Goal: Communication & Community: Ask a question

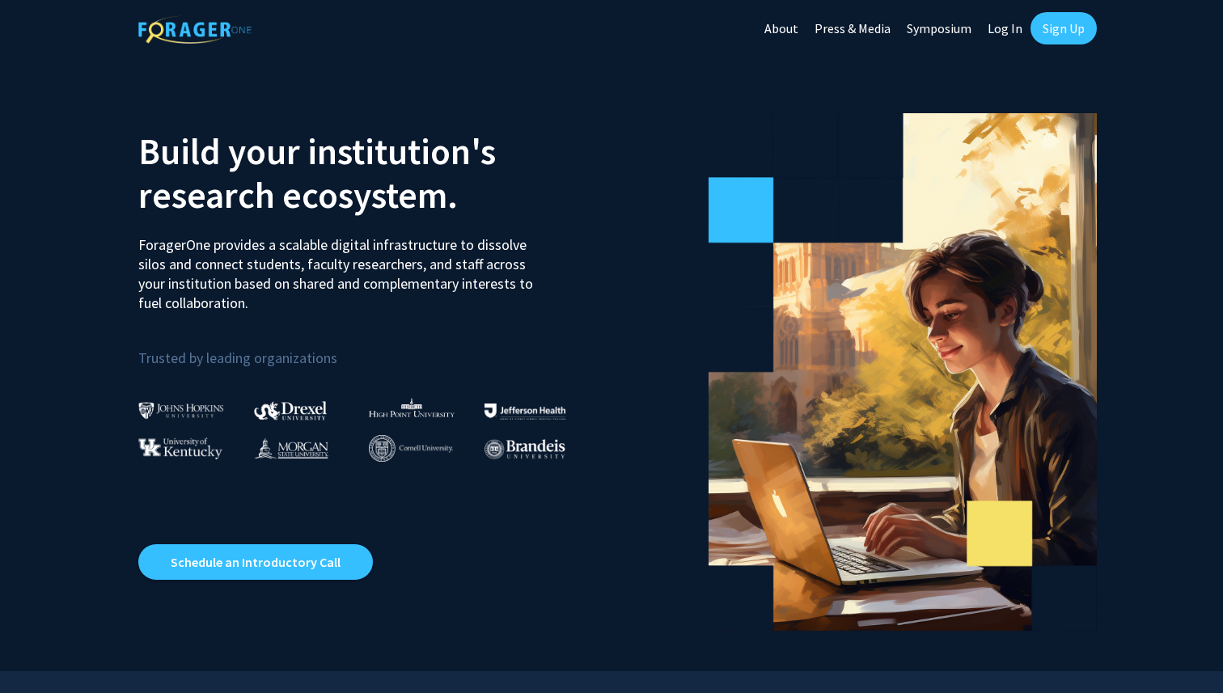
click at [1054, 32] on link "Sign Up" at bounding box center [1063, 28] width 66 height 32
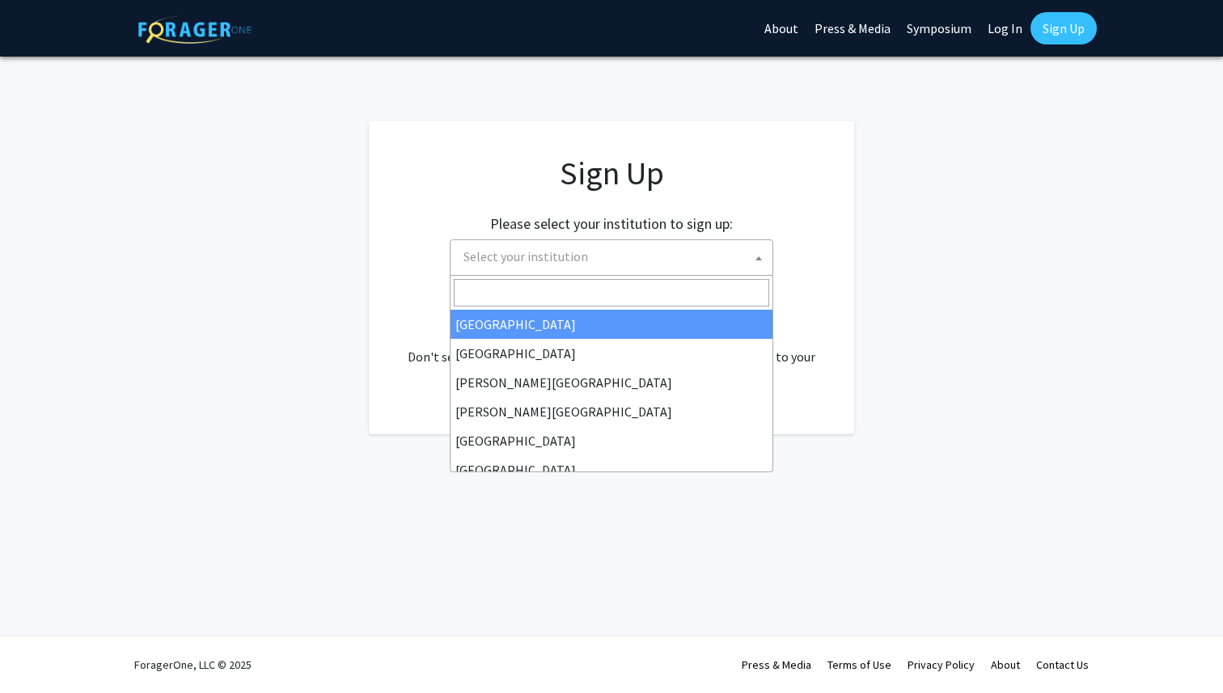
click at [568, 268] on span "Select your institution" at bounding box center [614, 256] width 315 height 33
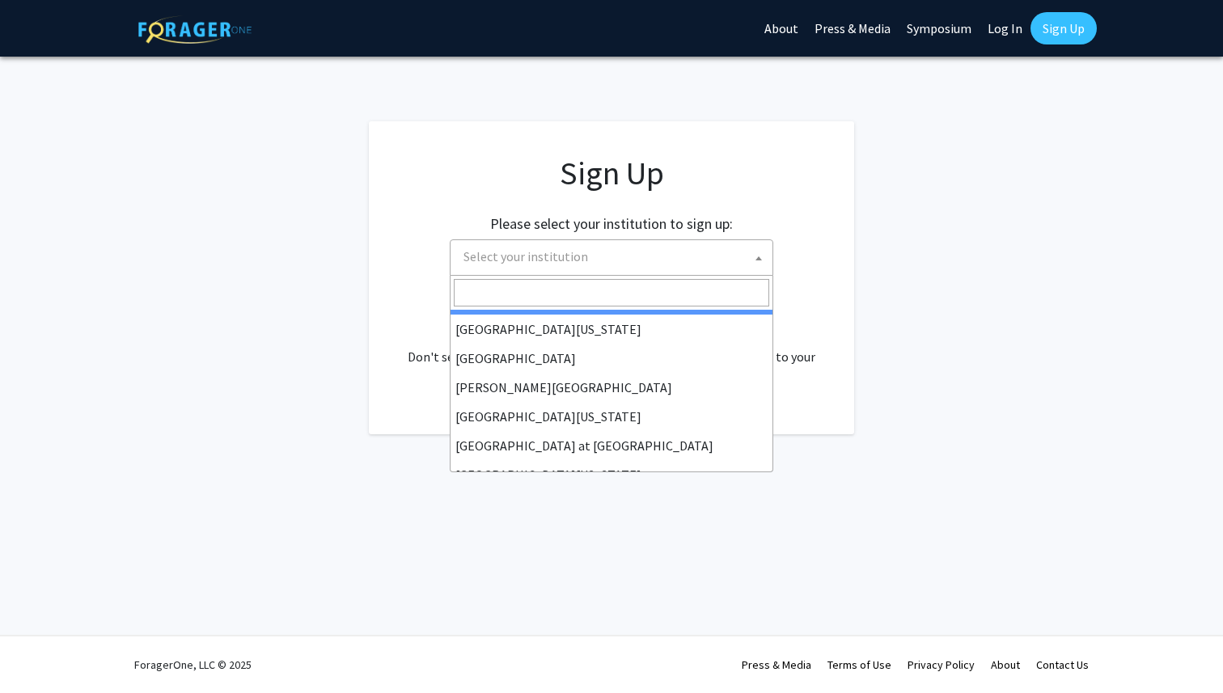
scroll to position [566, 0]
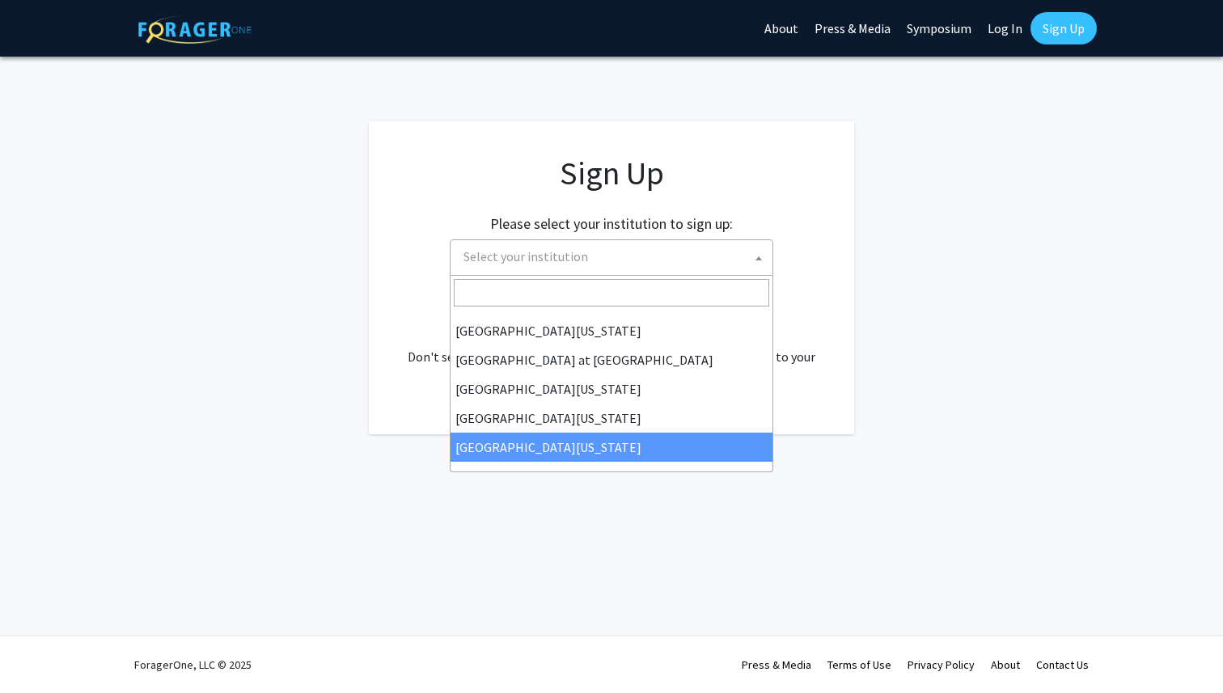
select select "33"
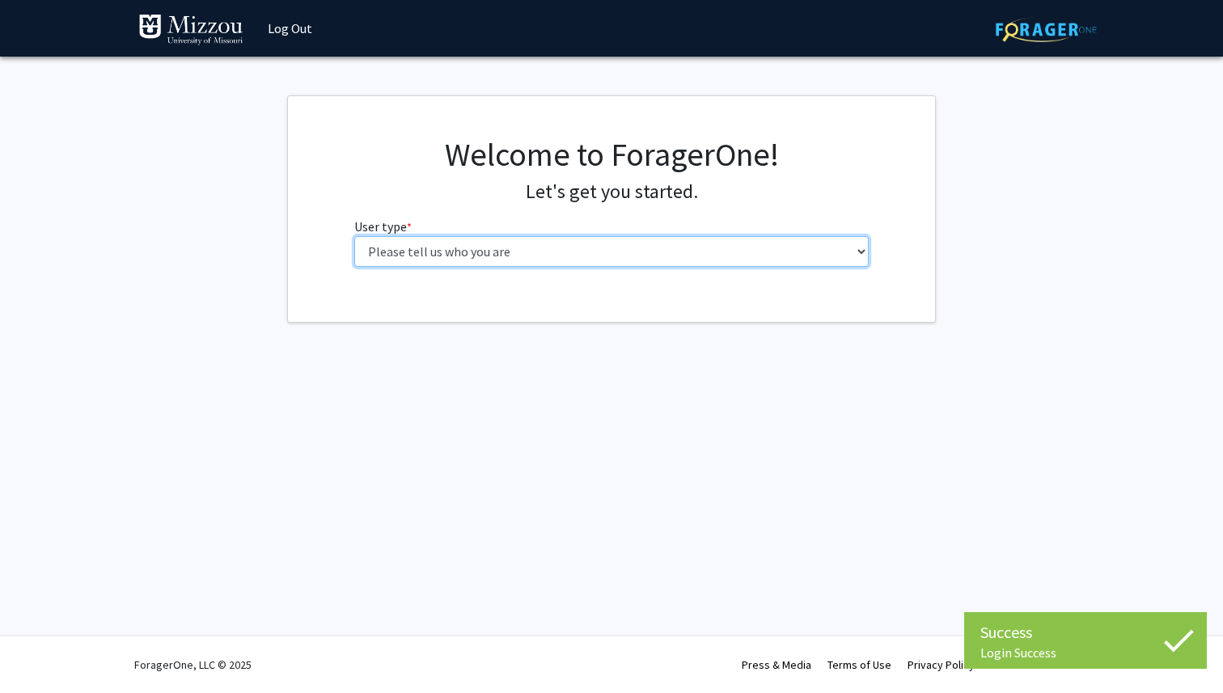
click at [690, 252] on select "Please tell us who you are Undergraduate Student Master's Student Doctoral Cand…" at bounding box center [611, 251] width 515 height 31
select select "1: undergrad"
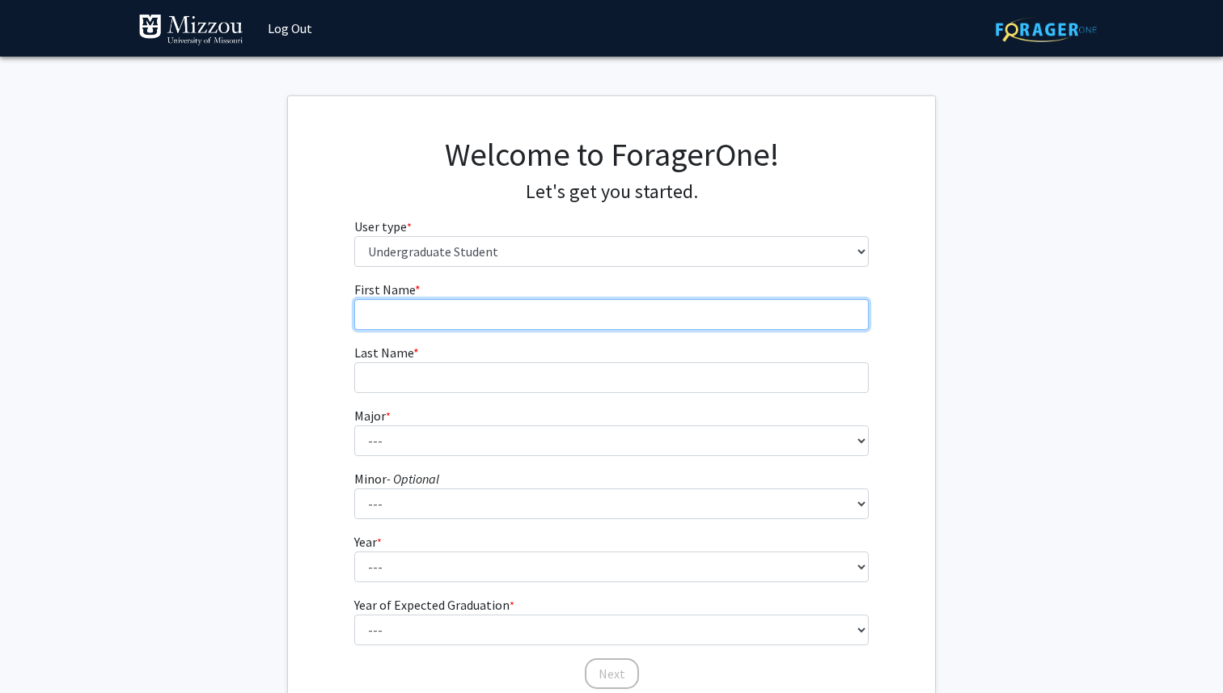
click at [587, 311] on input "First Name * required" at bounding box center [611, 314] width 515 height 31
type input "Amber"
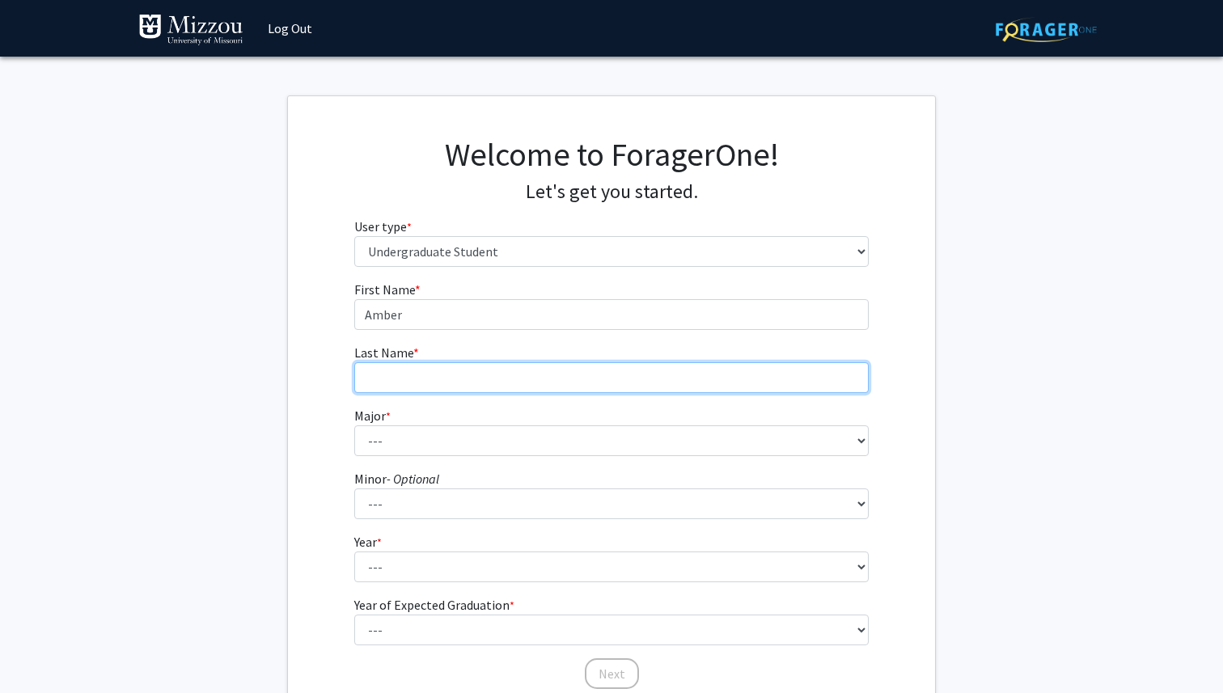
click at [505, 374] on input "Last Name * required" at bounding box center [611, 377] width 515 height 31
type input "Schmidt"
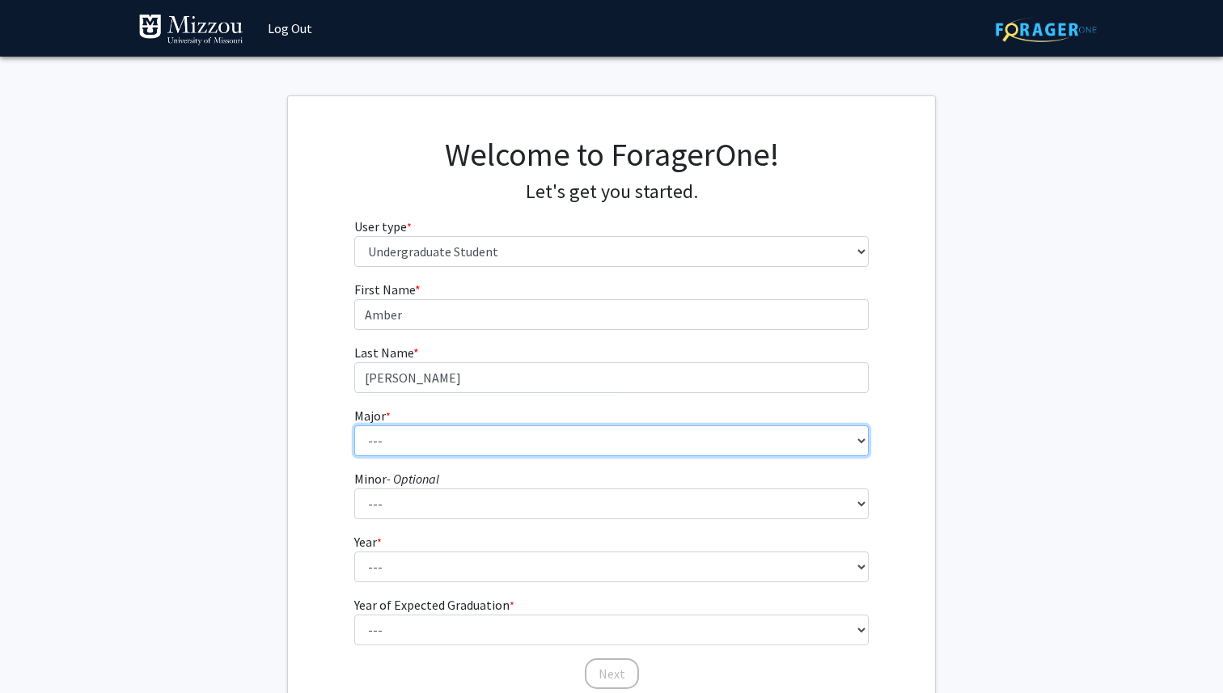
click at [473, 444] on select "--- Agribusiness Management Agricultural Education Agricultural Education: Comm…" at bounding box center [611, 440] width 515 height 31
select select "135: 2628"
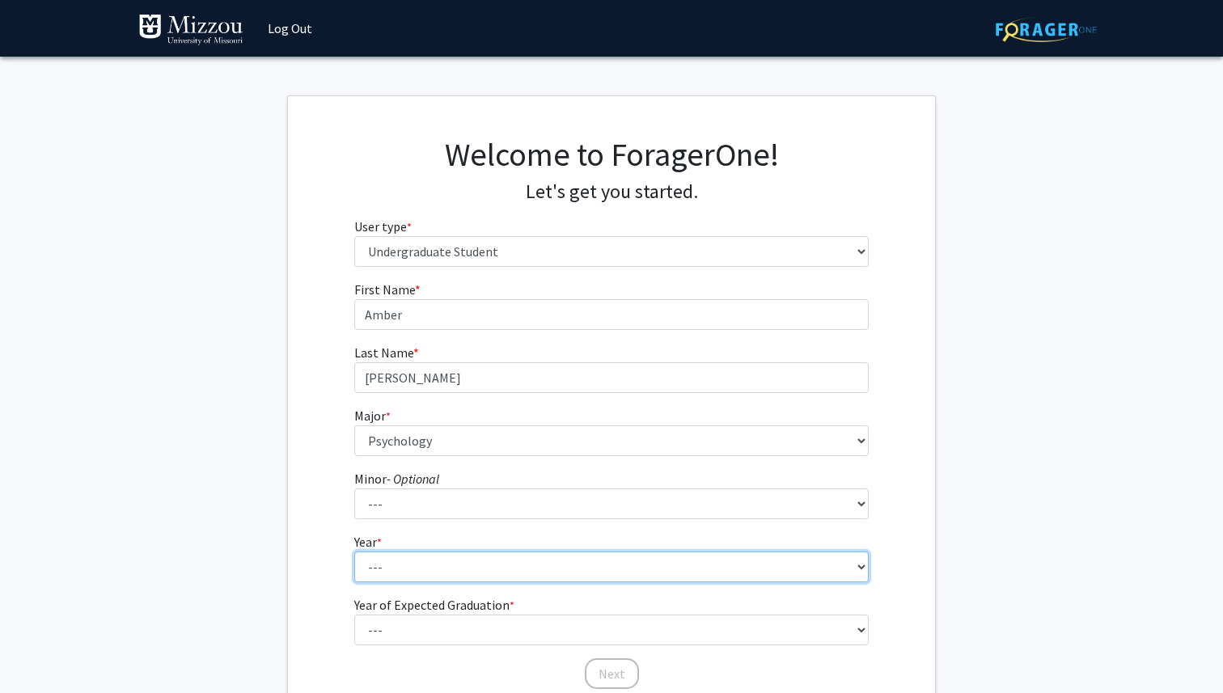
click at [394, 563] on select "--- First-year Sophomore Junior Senior Postbaccalaureate Certificate" at bounding box center [611, 566] width 515 height 31
select select "3: junior"
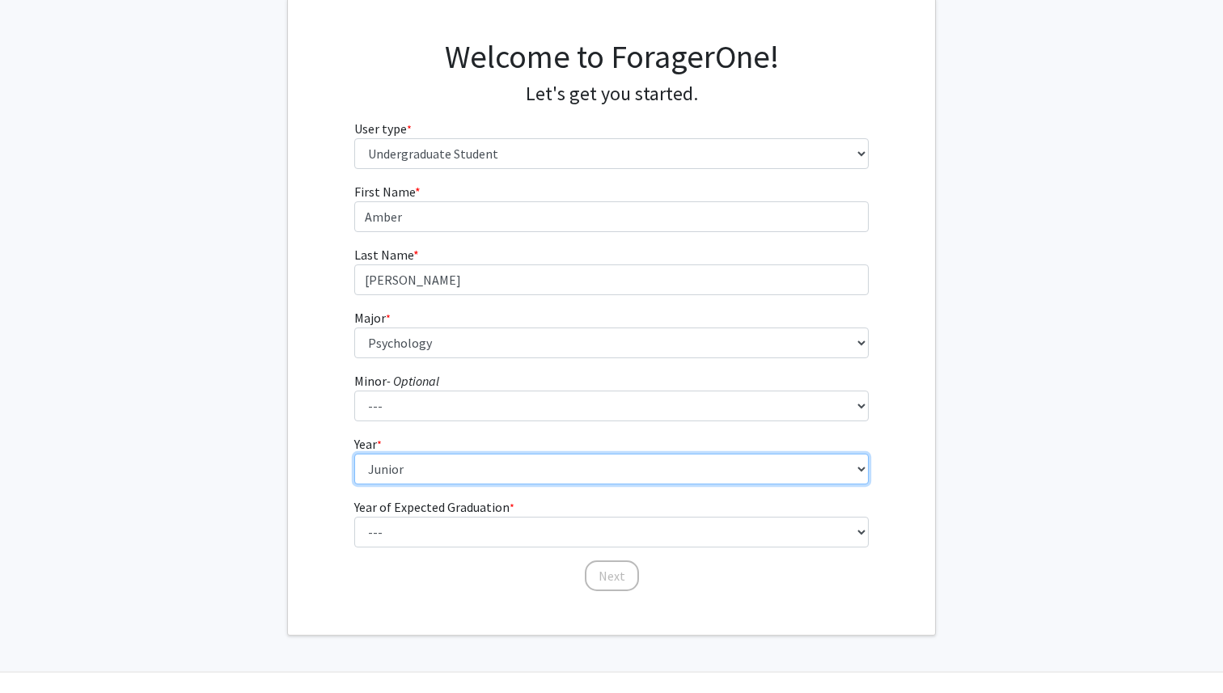
scroll to position [103, 0]
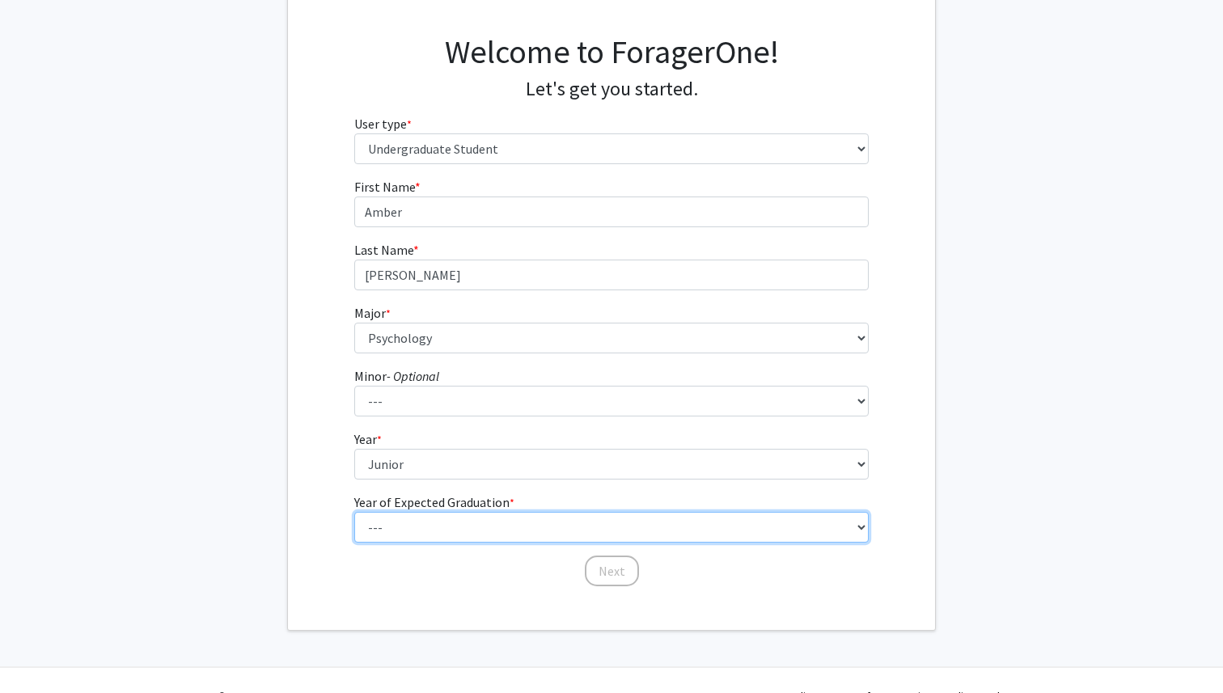
click at [456, 540] on select "--- 2025 2026 2027 2028 2029 2030 2031 2032 2033 2034" at bounding box center [611, 527] width 515 height 31
select select "3: 2027"
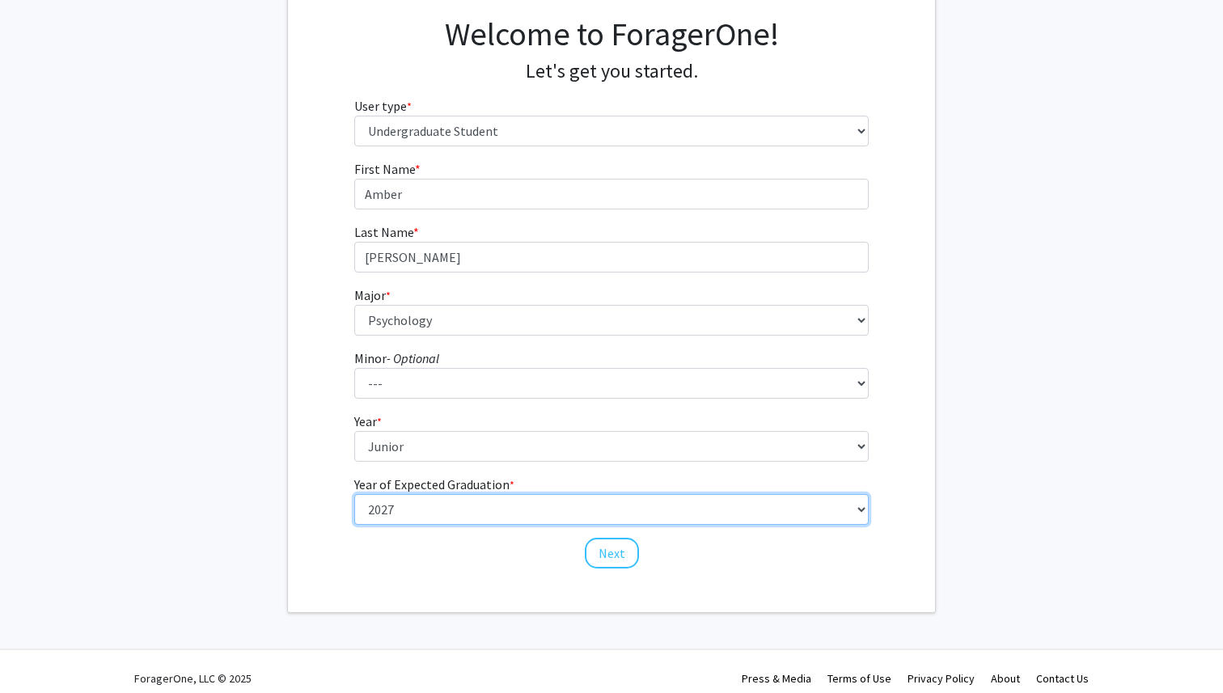
scroll to position [134, 0]
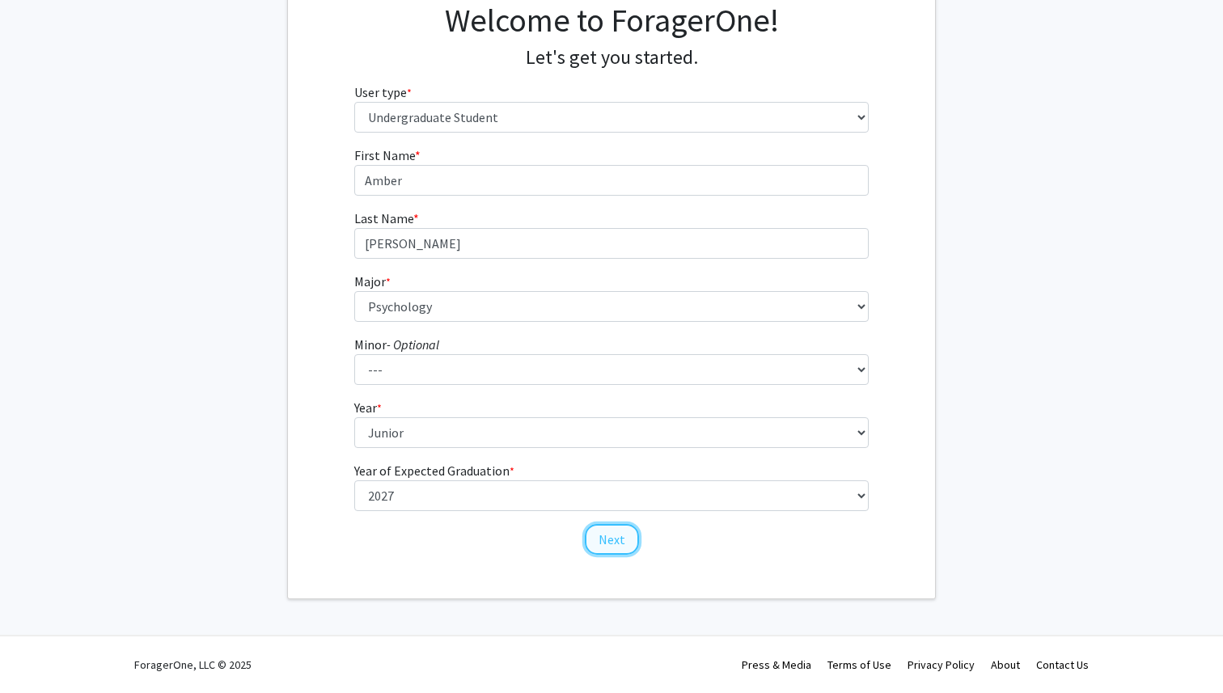
click at [602, 532] on button "Next" at bounding box center [612, 539] width 54 height 31
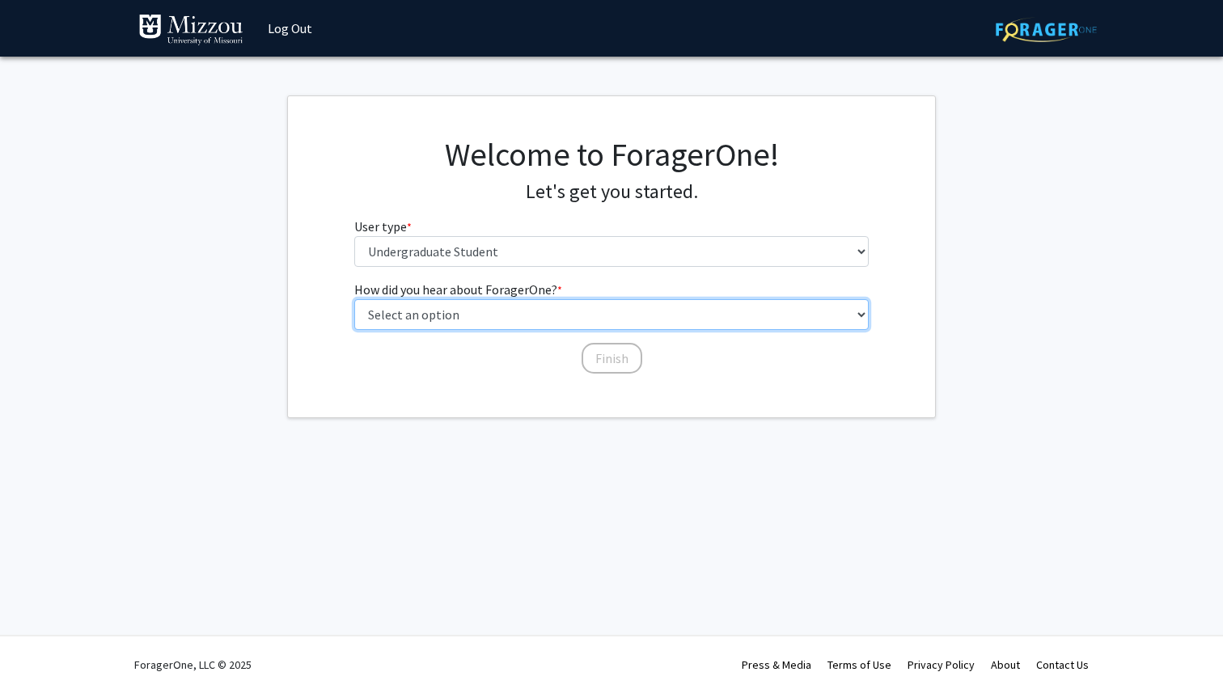
click at [551, 314] on select "Select an option Peer/student recommendation Faculty/staff recommendation Unive…" at bounding box center [611, 314] width 515 height 31
select select "3: university_website"
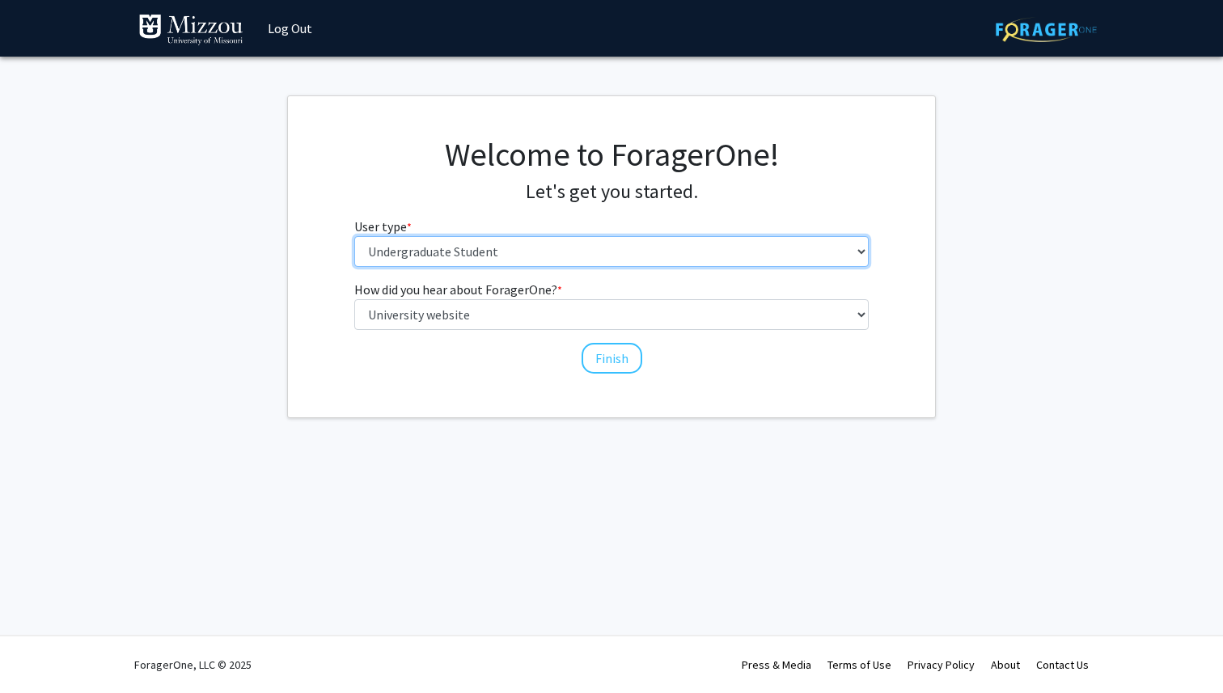
click at [612, 257] on select "Please tell us who you are Undergraduate Student Master's Student Doctoral Cand…" at bounding box center [611, 251] width 515 height 31
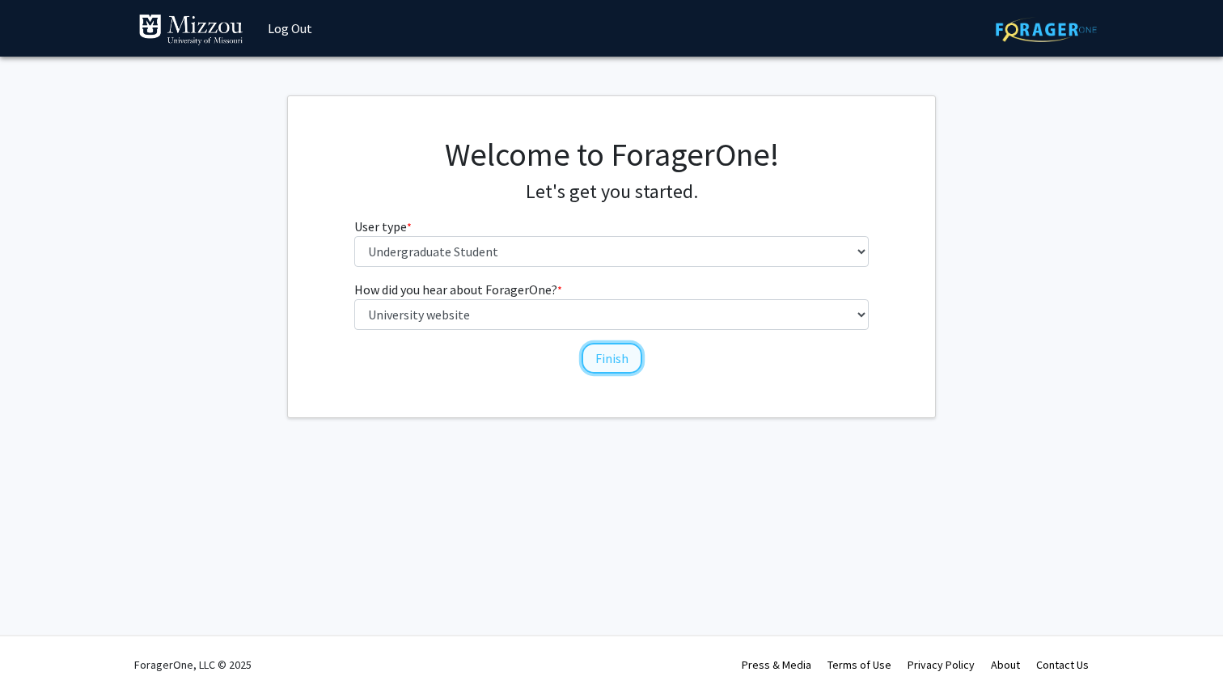
click at [621, 372] on button "Finish" at bounding box center [611, 358] width 61 height 31
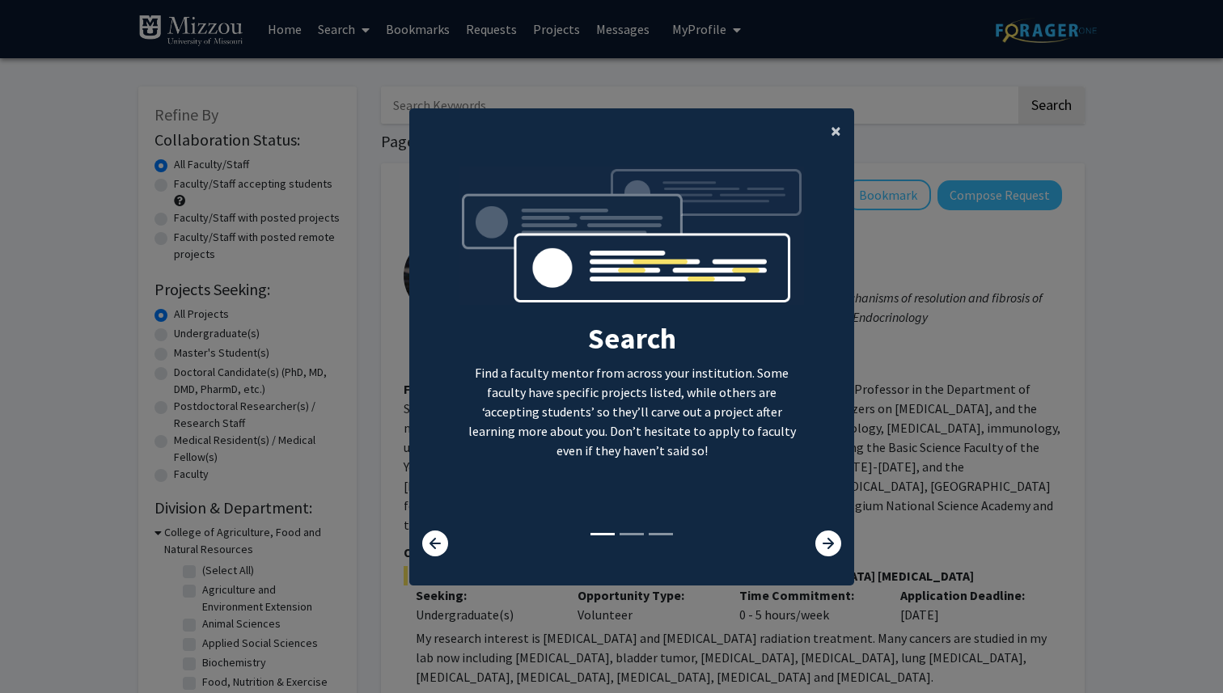
click at [824, 121] on button "×" at bounding box center [835, 130] width 36 height 45
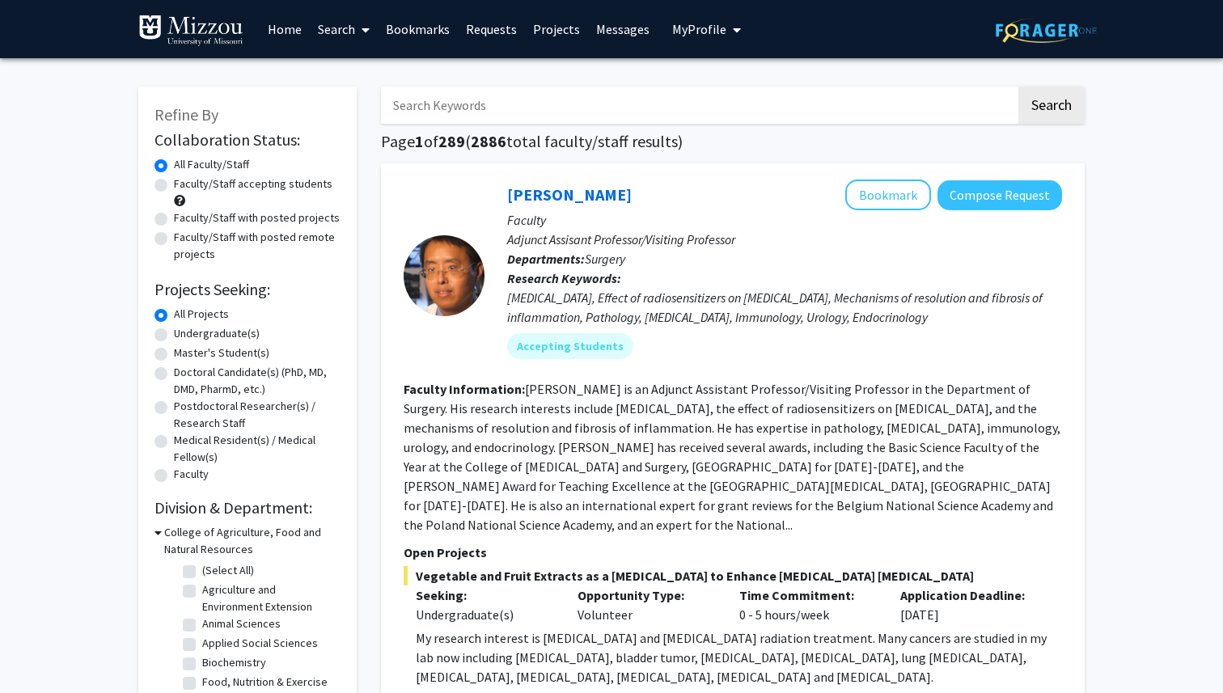
click at [718, 24] on span "My Profile" at bounding box center [699, 29] width 54 height 16
click at [750, 71] on span "Amber Schmidt" at bounding box center [773, 75] width 98 height 18
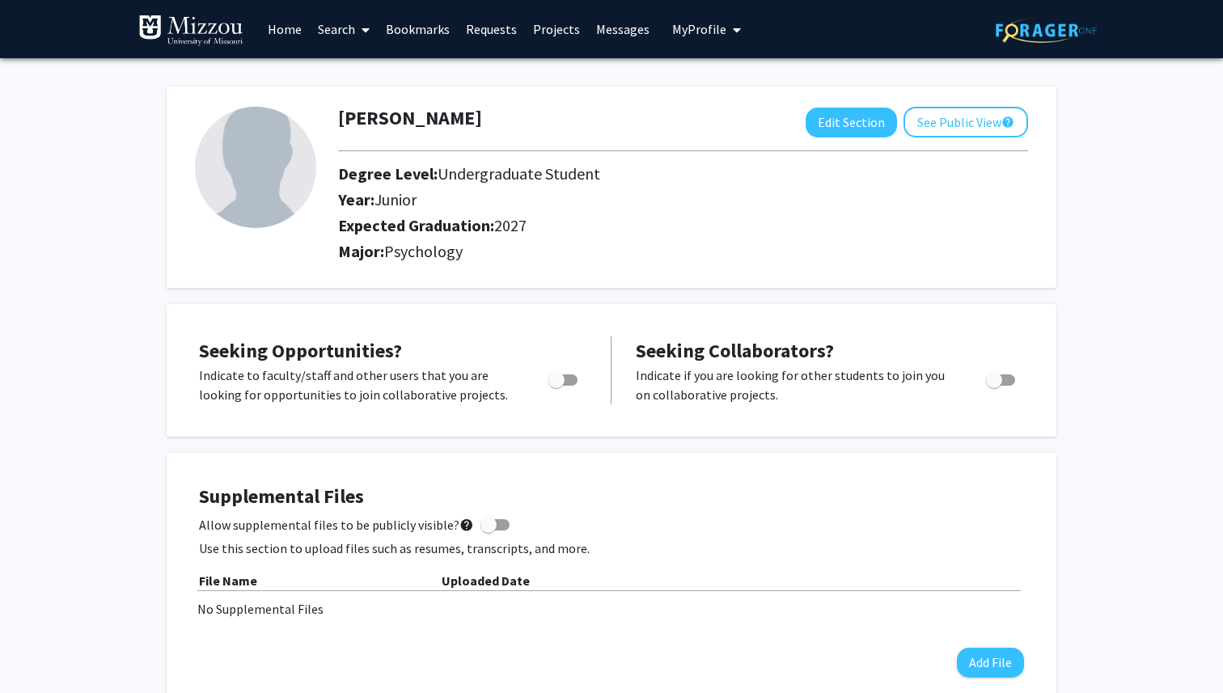
click at [331, 25] on link "Search" at bounding box center [344, 29] width 68 height 57
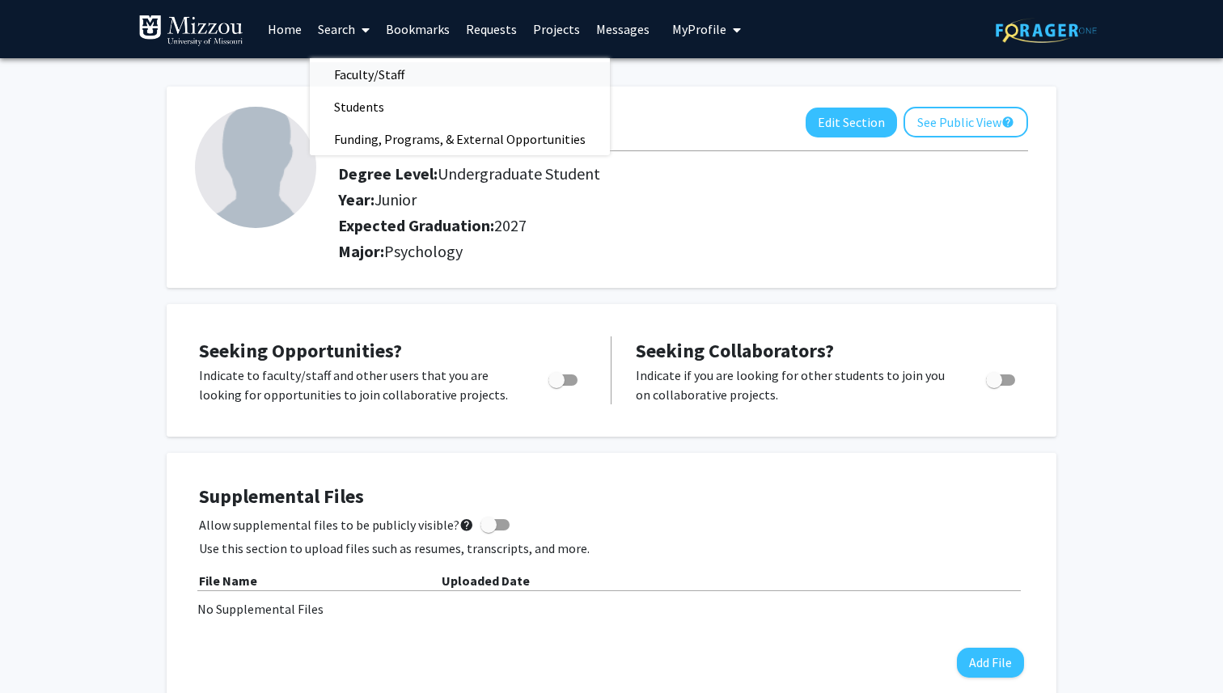
click at [346, 74] on span "Faculty/Staff" at bounding box center [369, 74] width 119 height 32
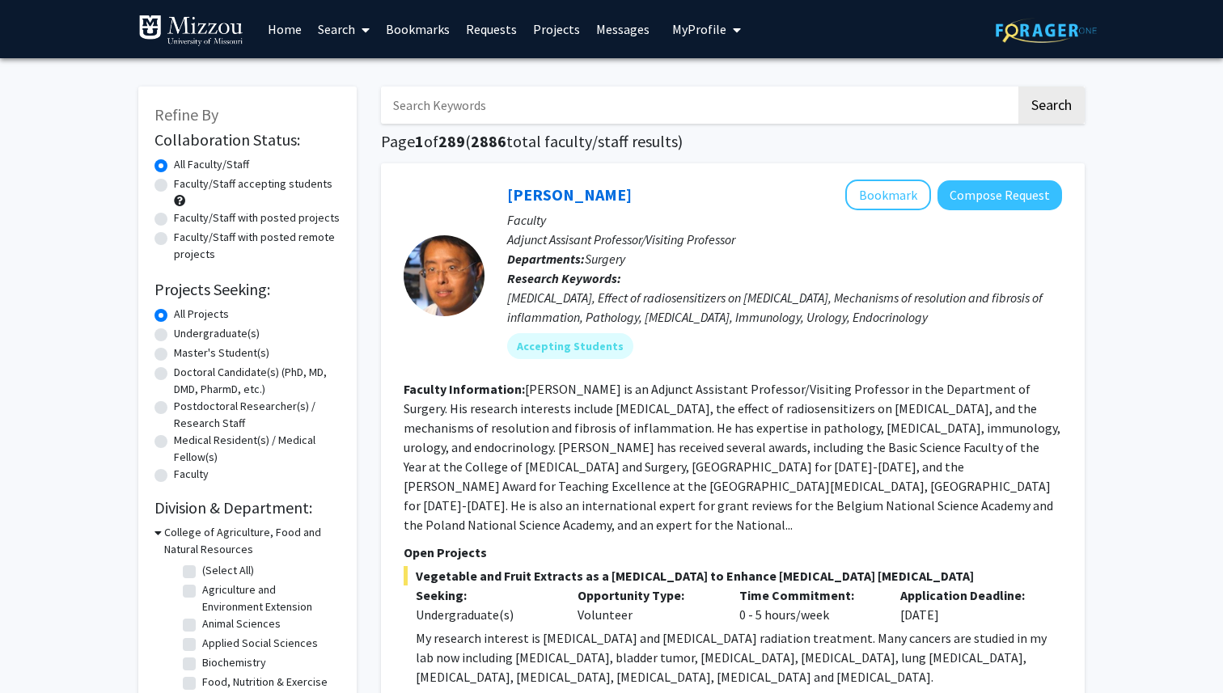
click at [466, 97] on input "Search Keywords" at bounding box center [698, 105] width 635 height 37
type input "dr. ellis -kalton"
click at [1018, 87] on button "Search" at bounding box center [1051, 105] width 66 height 37
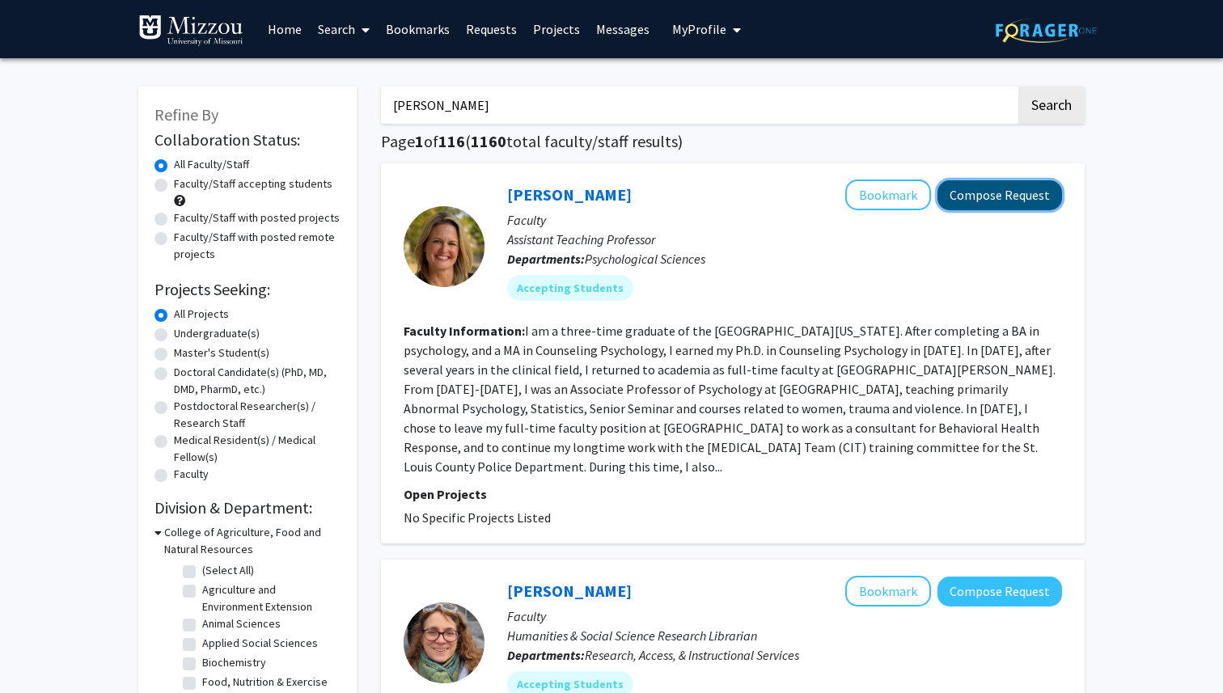
click at [944, 202] on button "Compose Request" at bounding box center [999, 195] width 125 height 30
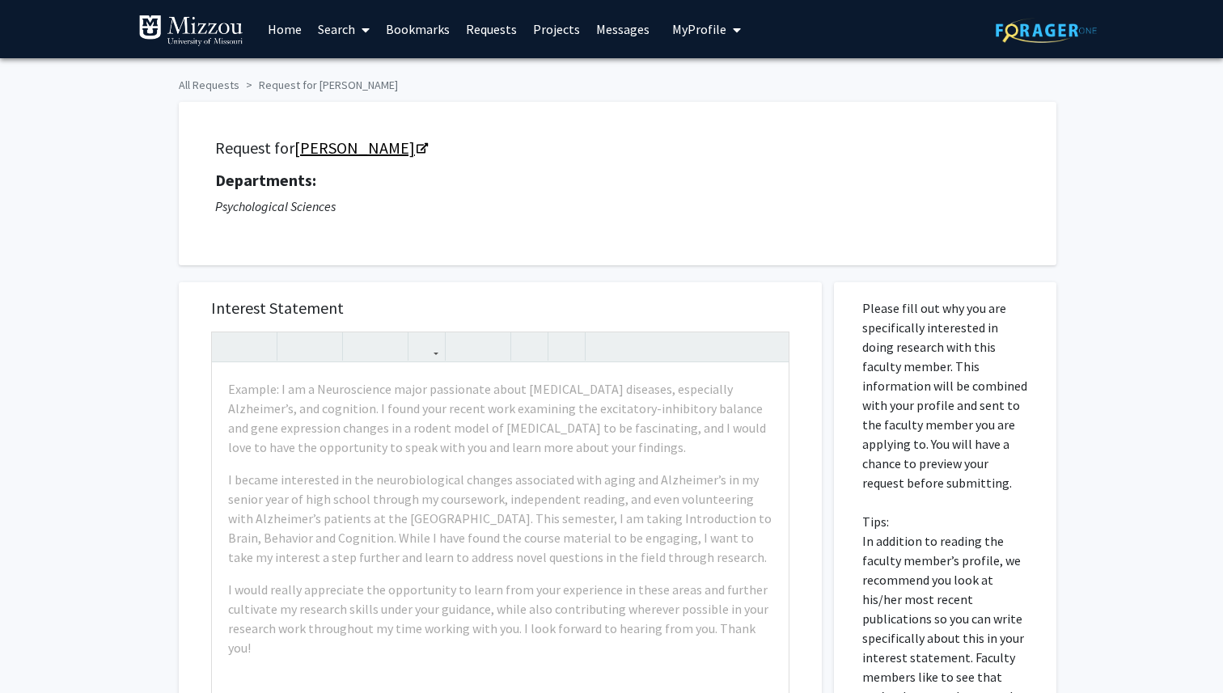
click at [297, 150] on link "Carrie Ellis-Kalton" at bounding box center [360, 147] width 132 height 20
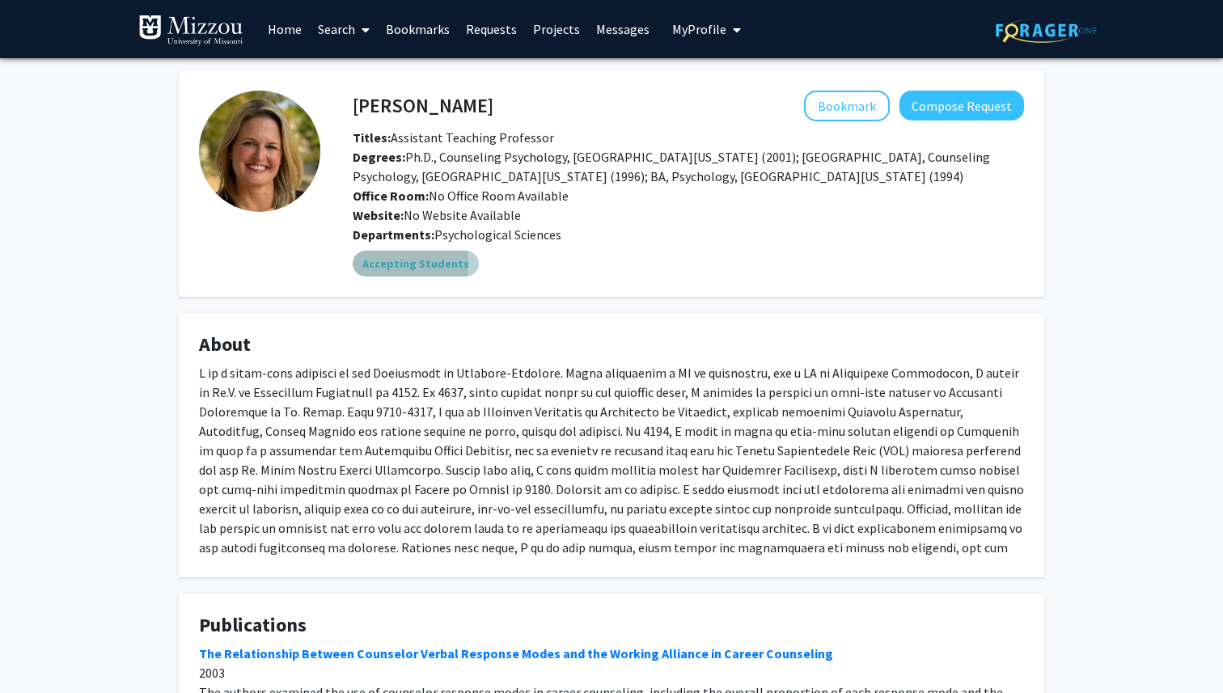
click at [378, 263] on mat-chip "Accepting Students" at bounding box center [416, 264] width 126 height 26
click at [376, 268] on mat-chip "Accepting Students" at bounding box center [416, 264] width 126 height 26
click at [374, 271] on mat-chip "Accepting Students" at bounding box center [416, 264] width 126 height 26
click at [370, 273] on mat-chip "Accepting Students" at bounding box center [416, 264] width 126 height 26
click at [954, 104] on button "Compose Request" at bounding box center [961, 106] width 125 height 30
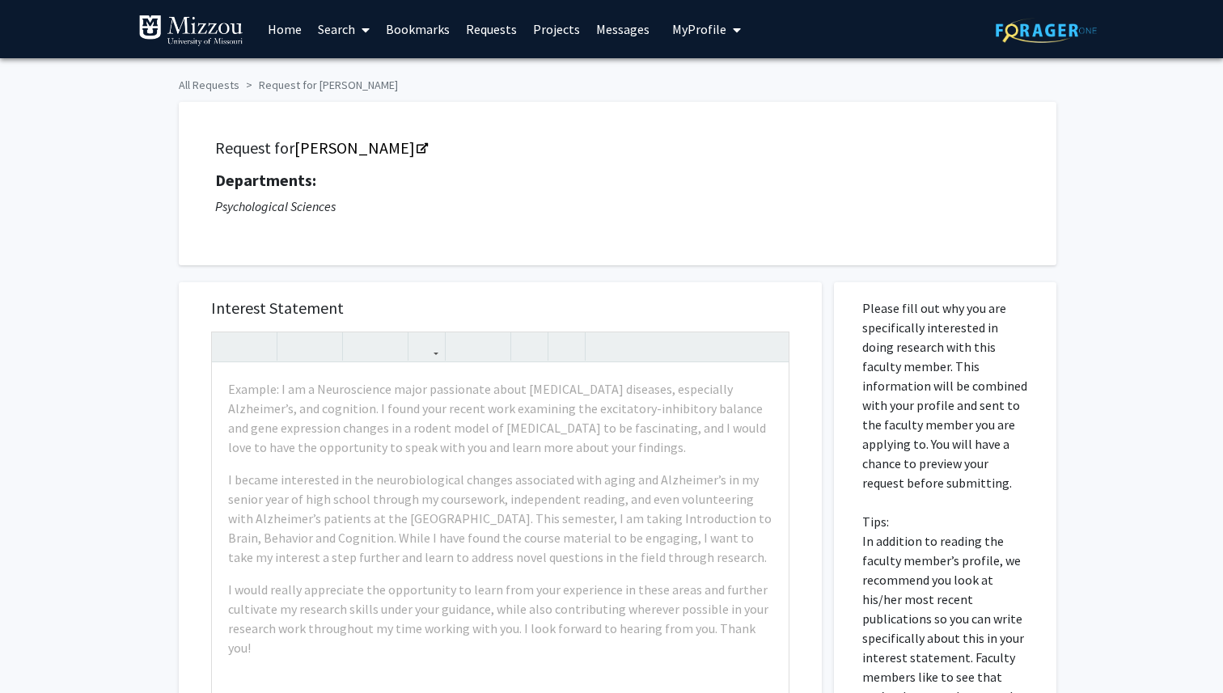
click at [628, 360] on div at bounding box center [500, 347] width 577 height 30
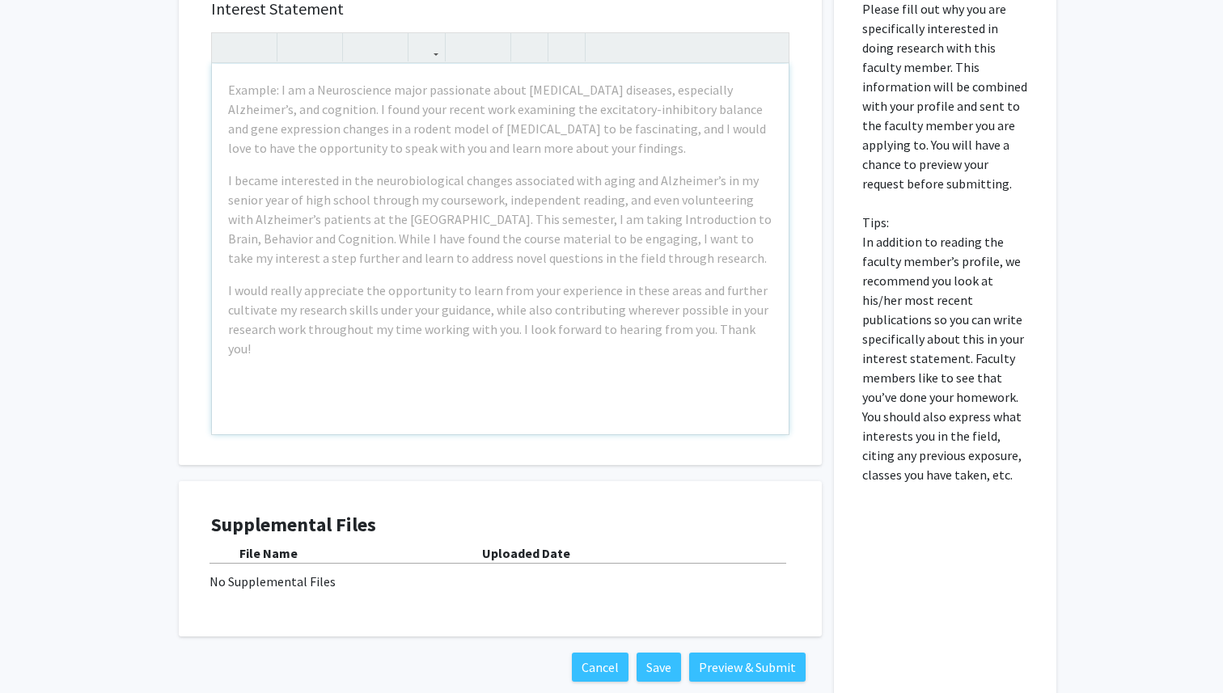
scroll to position [389, 0]
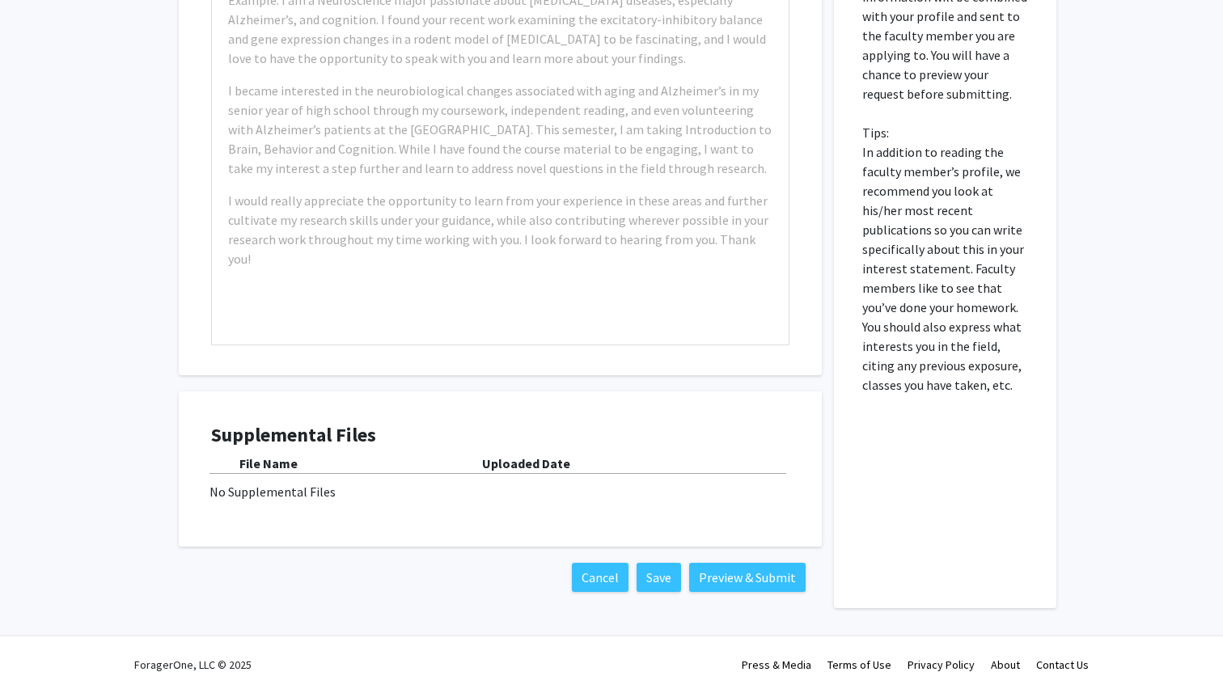
click at [298, 454] on div "File Name" at bounding box center [360, 463] width 243 height 19
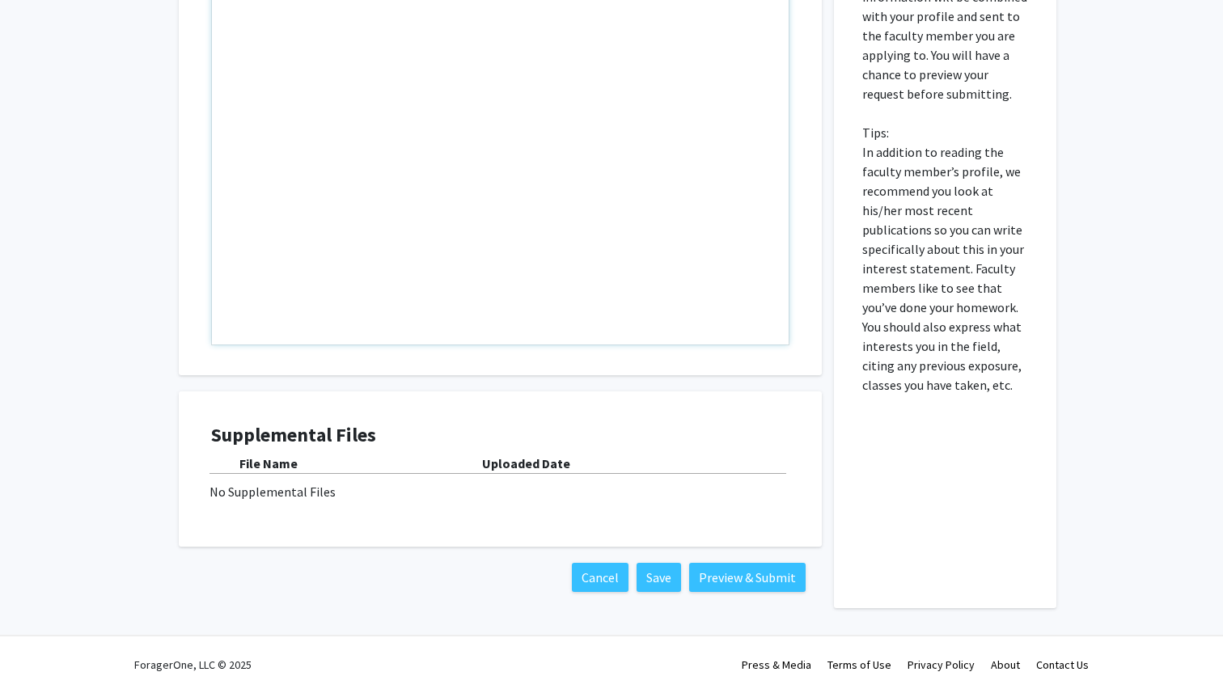
click at [333, 292] on div "Note to users with screen readers: Please press Alt+0 or Option+0 to deactivate…" at bounding box center [500, 159] width 577 height 370
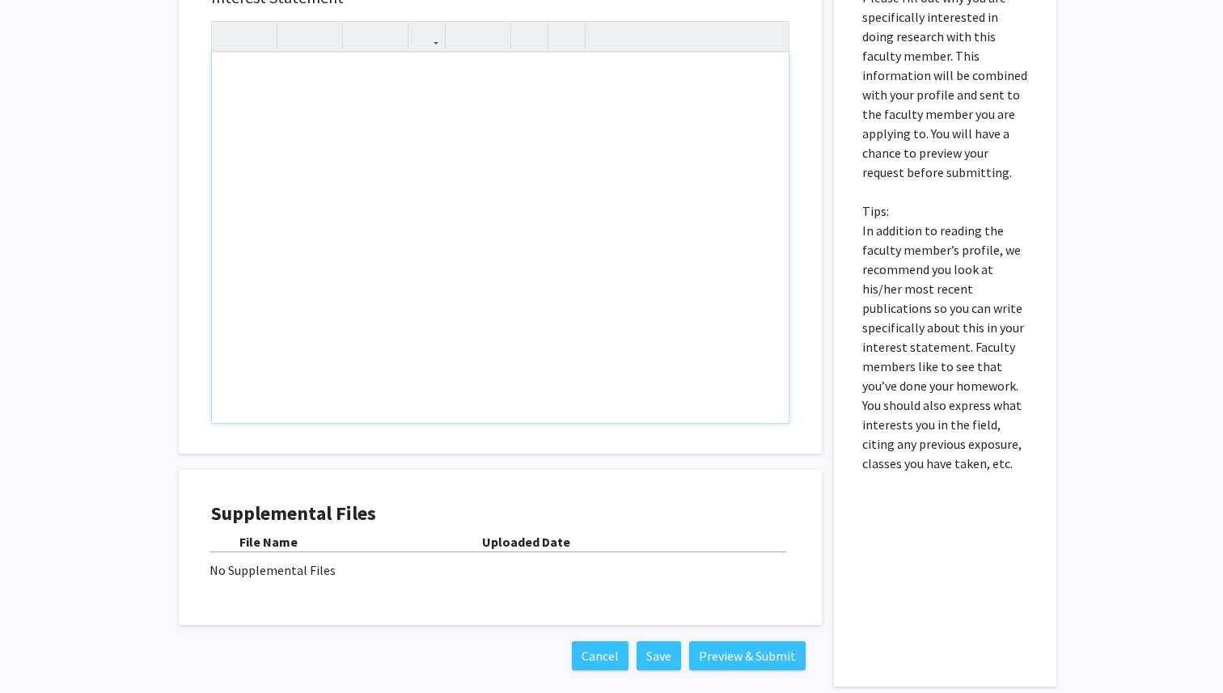
scroll to position [0, 0]
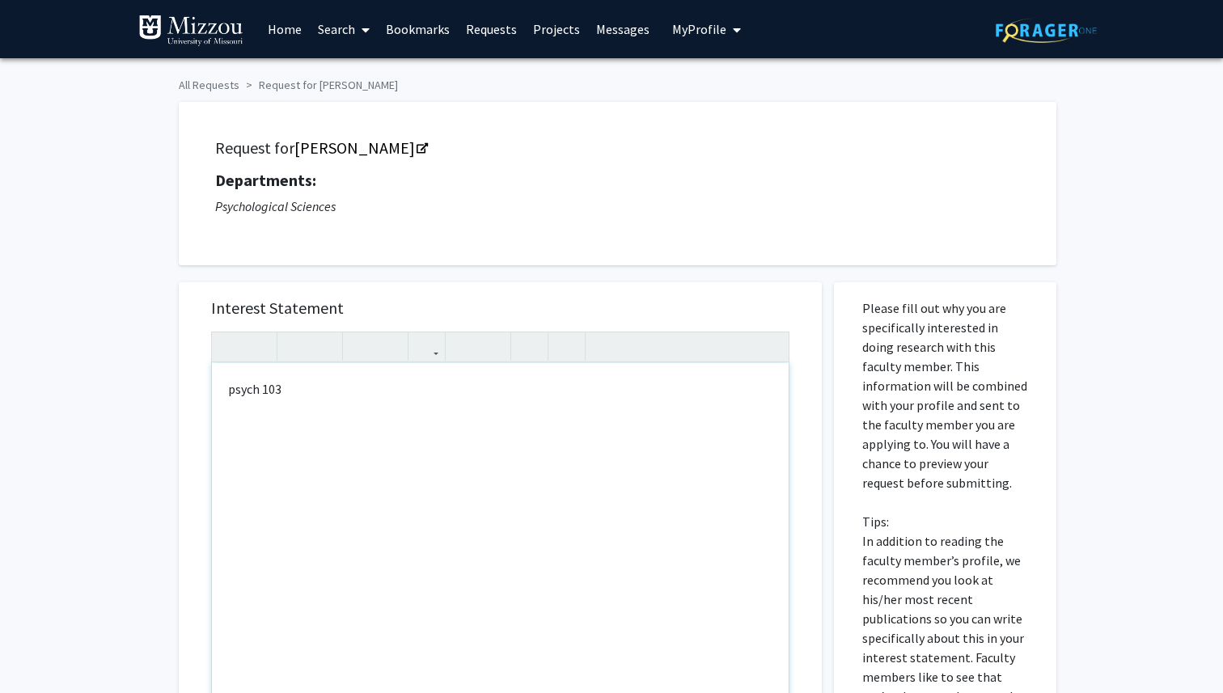
type textarea "psych 1030"
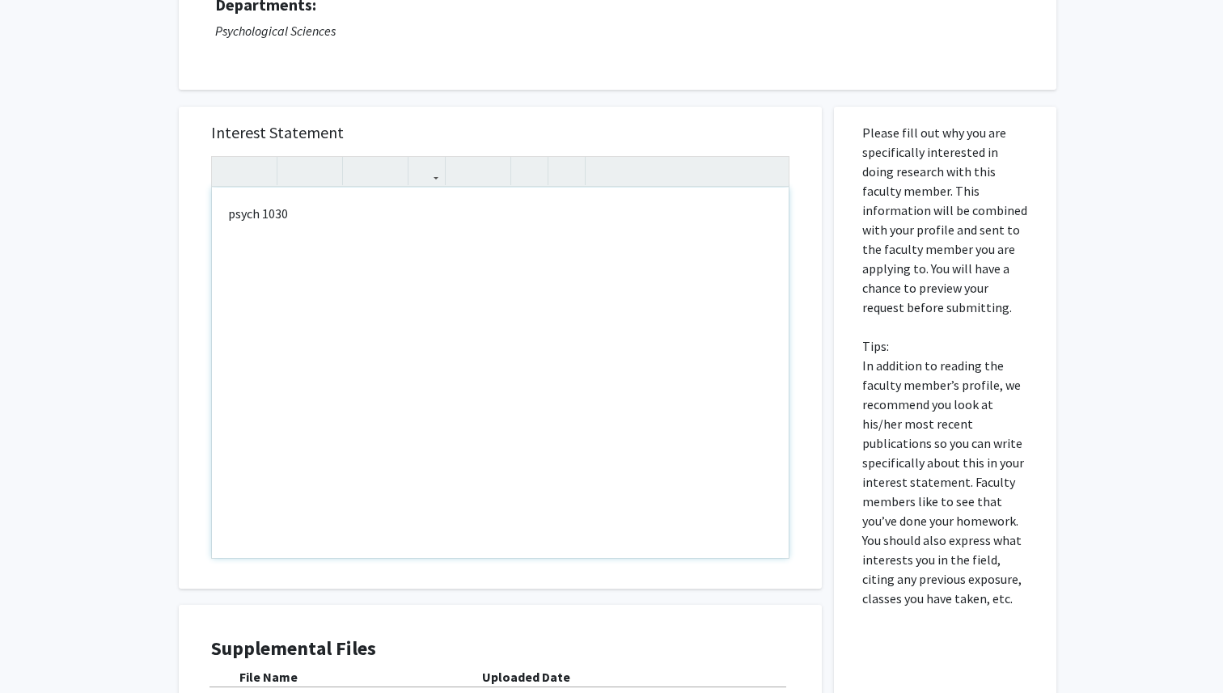
scroll to position [389, 0]
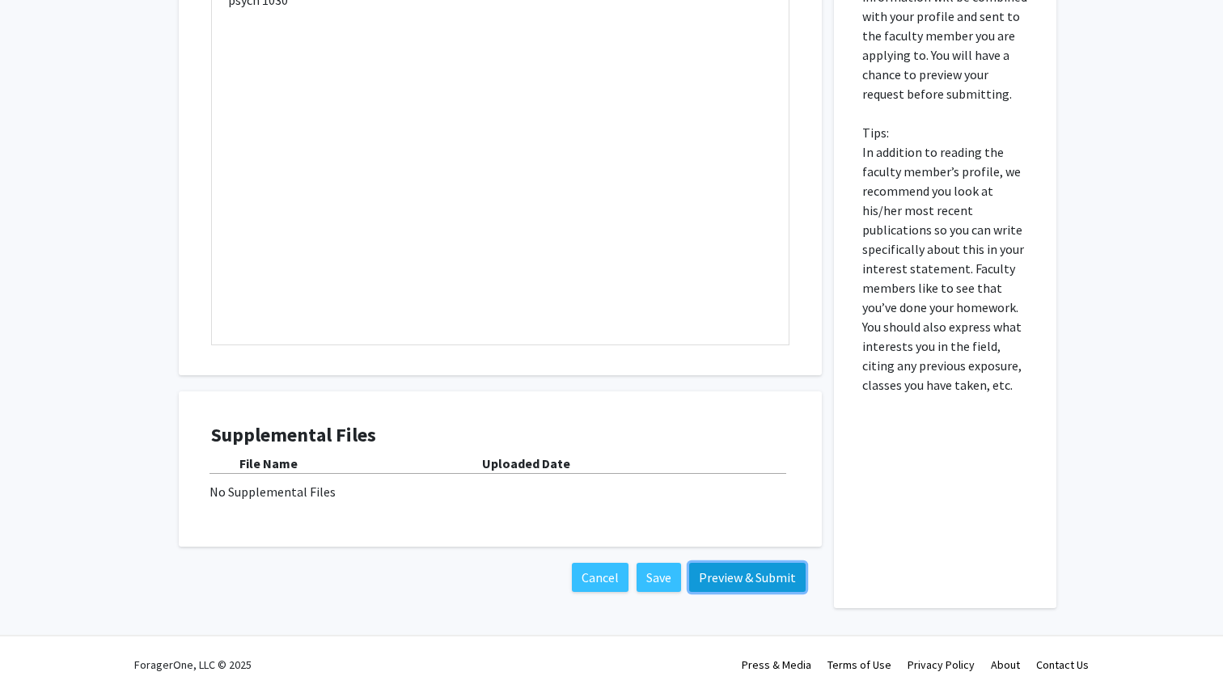
click at [726, 579] on button "Preview & Submit" at bounding box center [747, 577] width 116 height 29
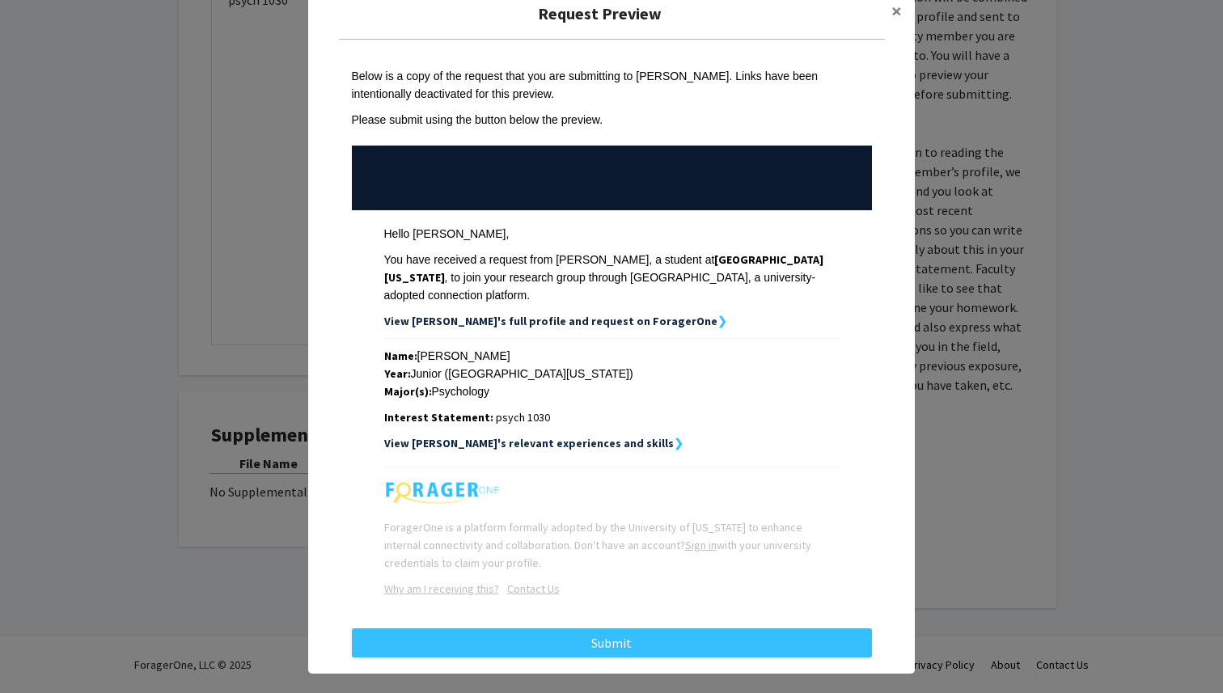
scroll to position [40, 0]
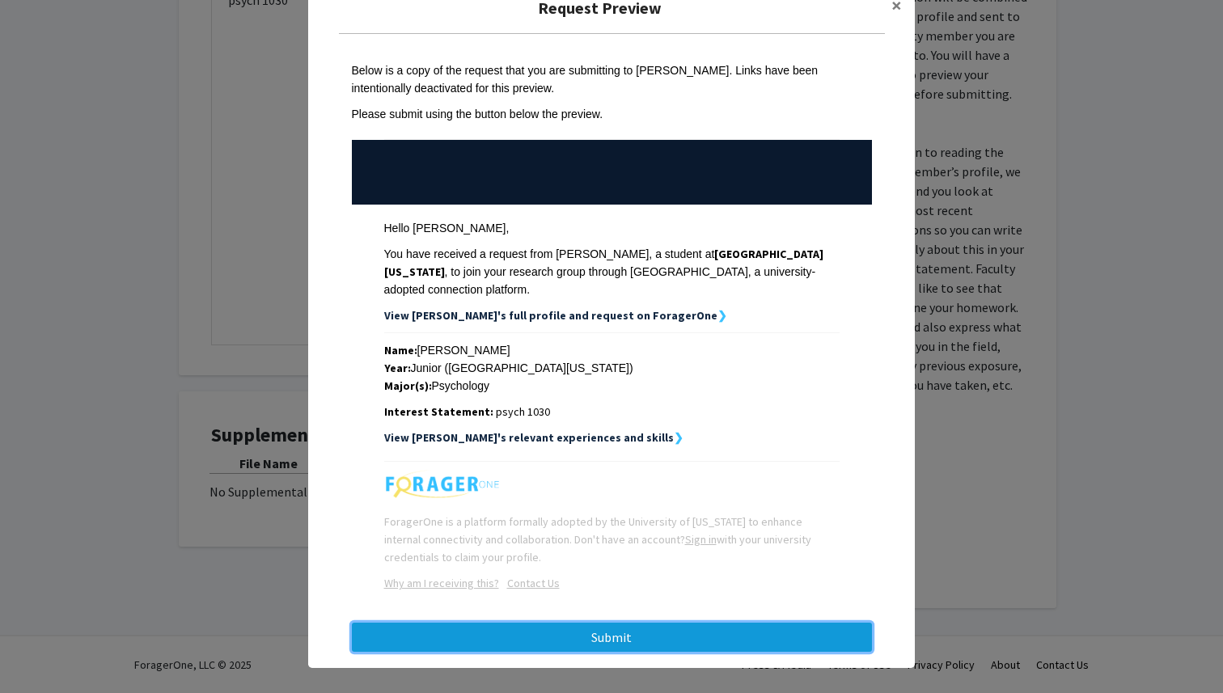
click at [650, 624] on button "Submit" at bounding box center [612, 637] width 520 height 29
